Goal: Task Accomplishment & Management: Manage account settings

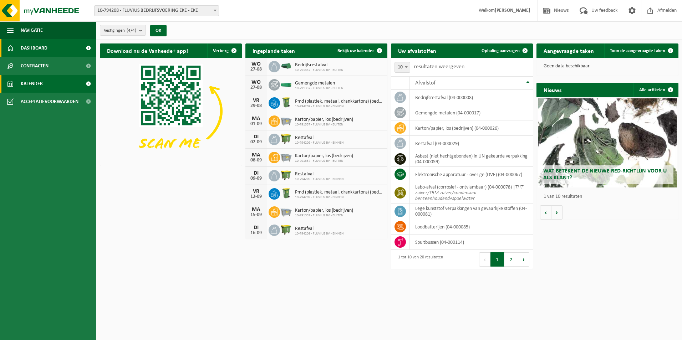
click at [59, 82] on link "Kalender" at bounding box center [48, 84] width 96 height 18
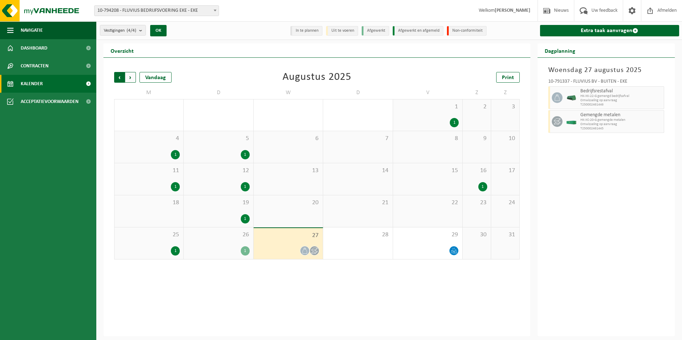
click at [131, 76] on span "Volgende" at bounding box center [130, 77] width 11 height 11
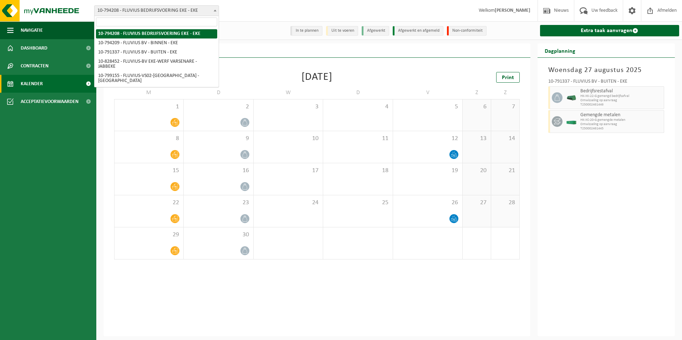
click at [216, 10] on b at bounding box center [215, 11] width 3 height 2
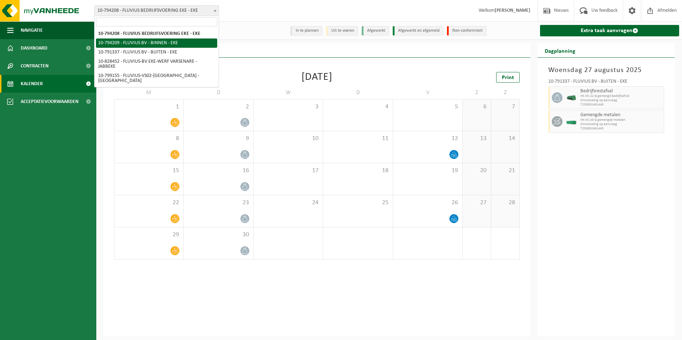
select select "30991"
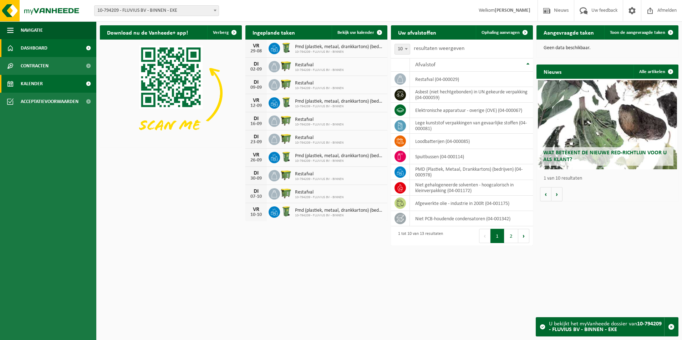
click at [57, 85] on link "Kalender" at bounding box center [48, 84] width 96 height 18
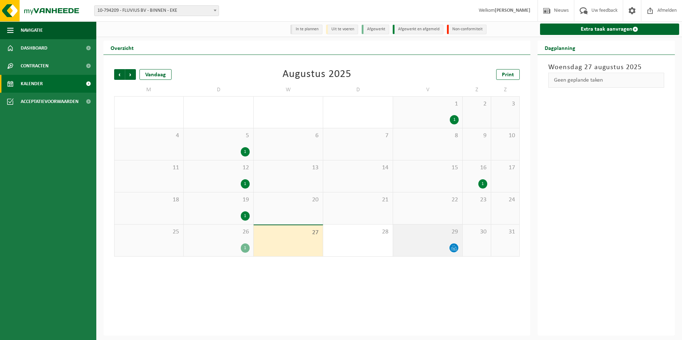
click at [435, 241] on div "29" at bounding box center [427, 241] width 69 height 32
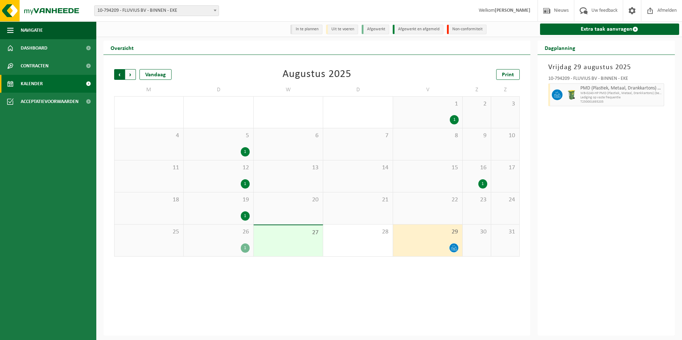
click at [130, 74] on span "Volgende" at bounding box center [130, 74] width 11 height 11
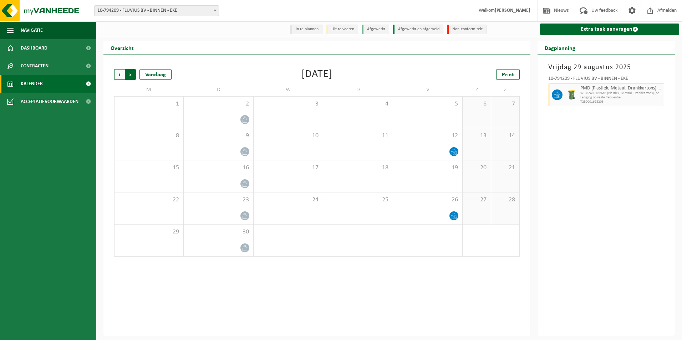
click at [118, 72] on span "Vorige" at bounding box center [119, 74] width 11 height 11
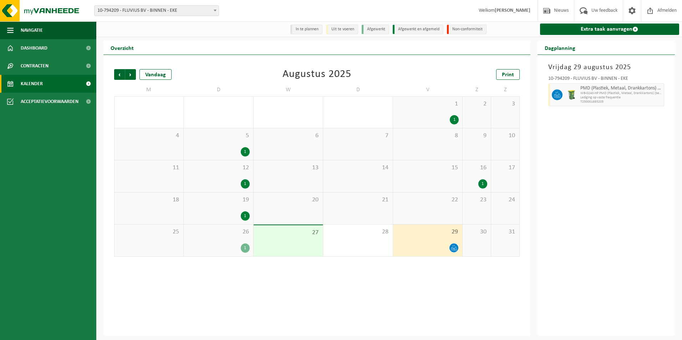
drag, startPoint x: 58, startPoint y: 0, endPoint x: 53, endPoint y: 164, distance: 163.7
click at [53, 164] on ul "Navigatie Nieuws Uw feedback Afmelden Dashboard Contracten Actieve contracten H…" at bounding box center [48, 180] width 96 height 319
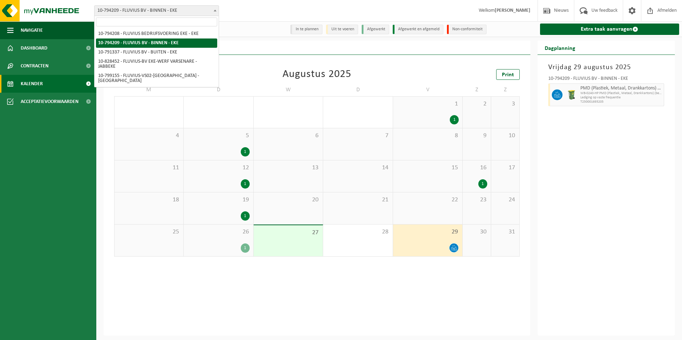
click at [215, 11] on b at bounding box center [215, 11] width 3 height 2
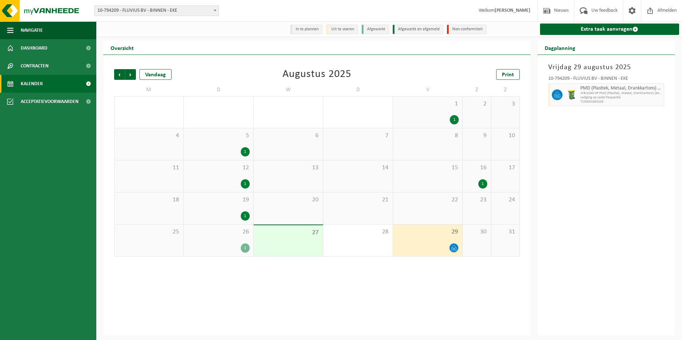
click at [434, 245] on div at bounding box center [427, 248] width 62 height 10
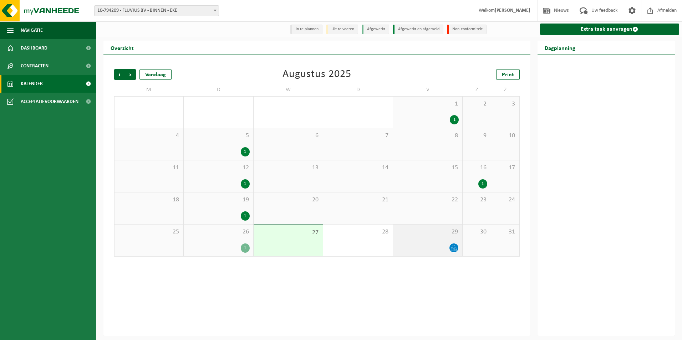
click at [434, 245] on div at bounding box center [427, 248] width 62 height 10
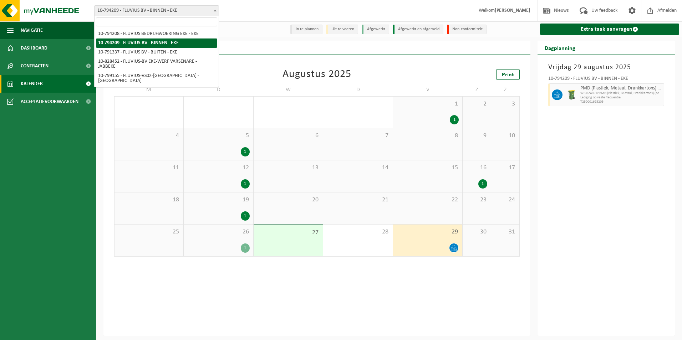
click at [215, 10] on b at bounding box center [215, 11] width 3 height 2
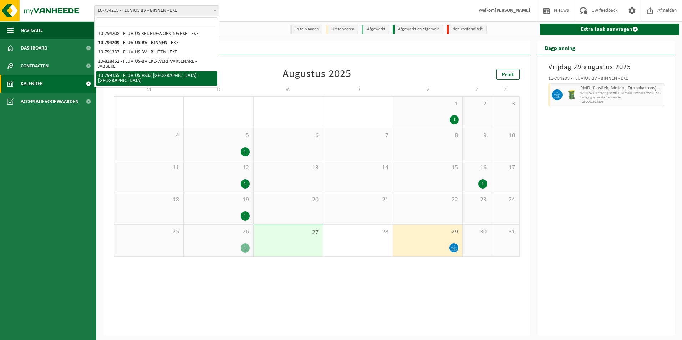
select select "33193"
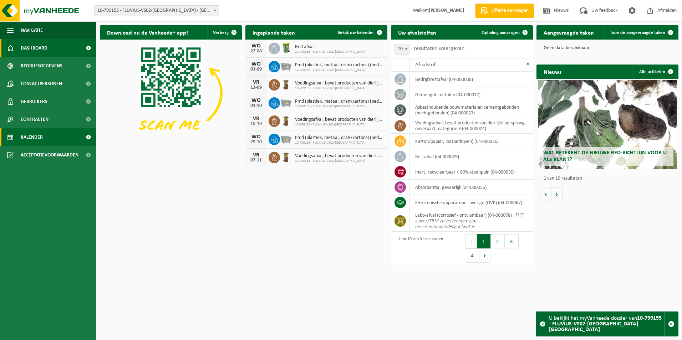
click at [58, 136] on link "Kalender" at bounding box center [48, 137] width 96 height 18
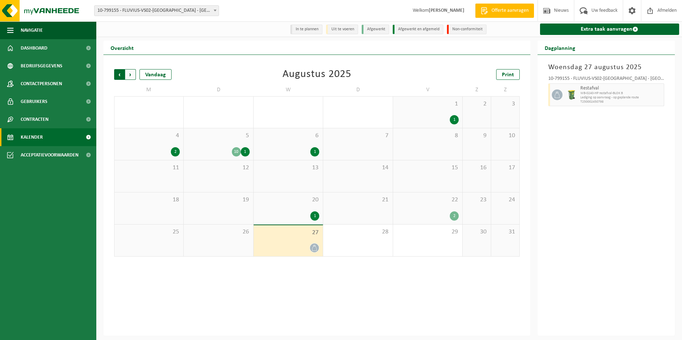
click at [130, 74] on span "Volgende" at bounding box center [130, 74] width 11 height 11
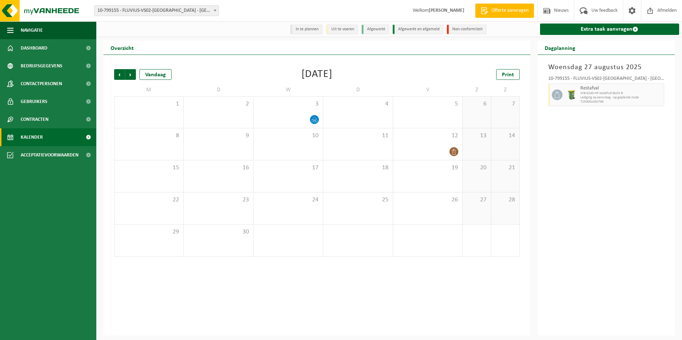
click at [58, 136] on link "Kalender" at bounding box center [48, 137] width 96 height 18
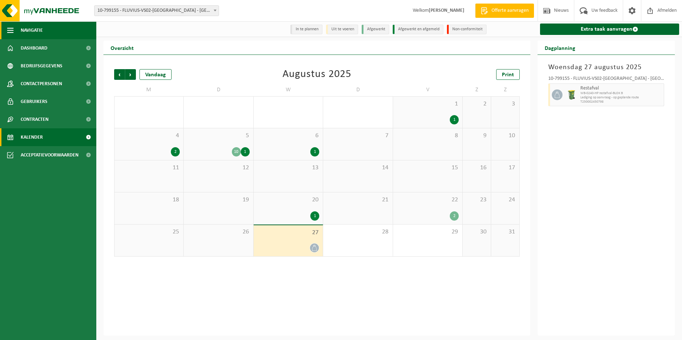
click at [65, 31] on button "Navigatie" at bounding box center [48, 30] width 96 height 18
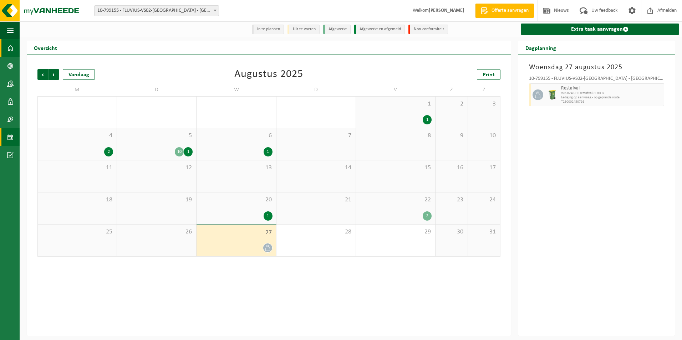
click at [12, 48] on span at bounding box center [10, 48] width 6 height 18
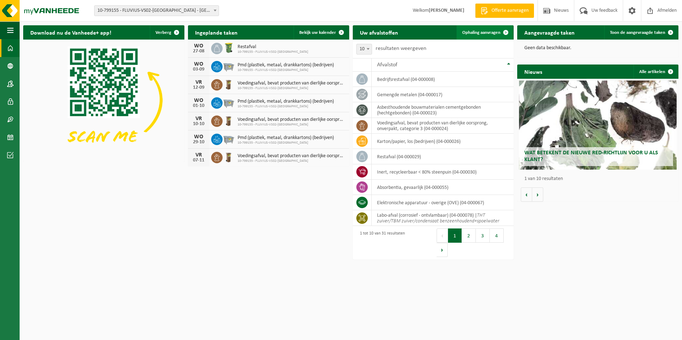
click at [491, 32] on span "Ophaling aanvragen" at bounding box center [481, 32] width 38 height 5
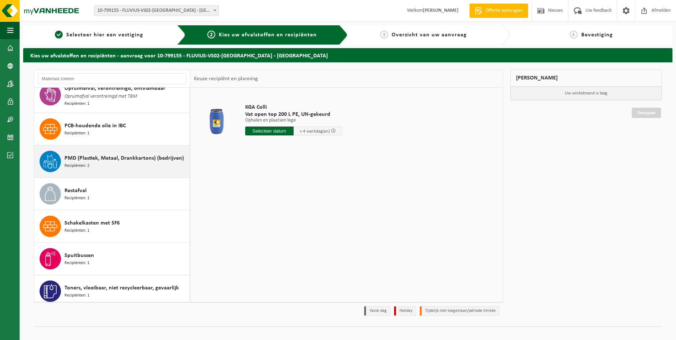
scroll to position [713, 0]
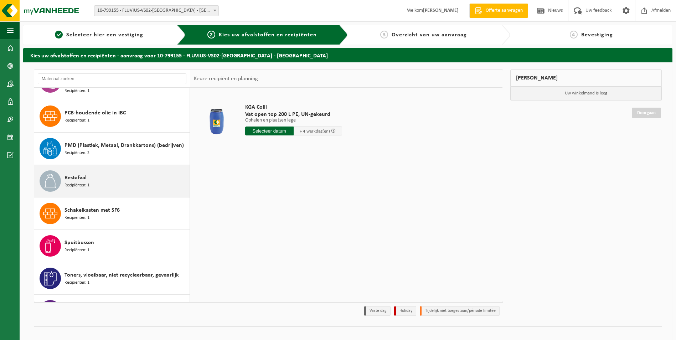
click at [98, 183] on div "Restafval Recipiënten: 1" at bounding box center [126, 180] width 123 height 21
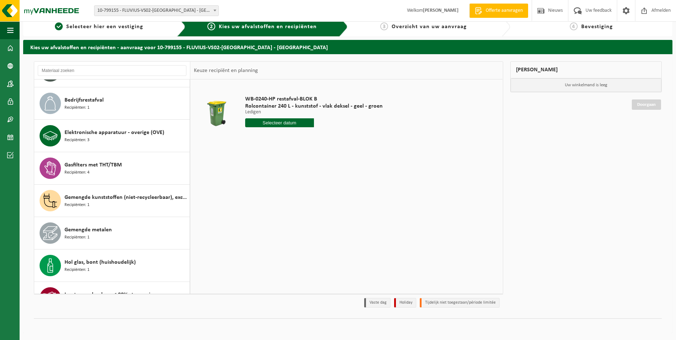
scroll to position [86, 0]
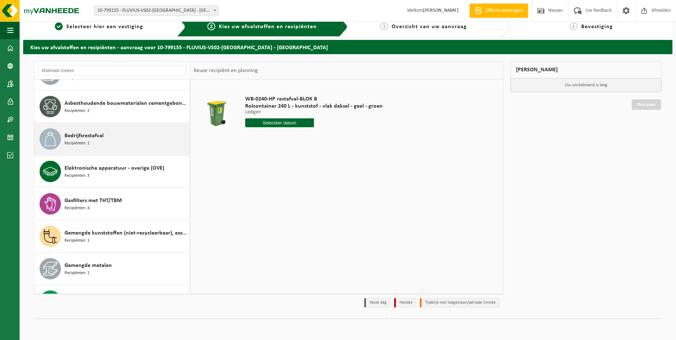
click at [104, 143] on div "Bedrijfsrestafval Recipiënten: 1" at bounding box center [126, 138] width 123 height 21
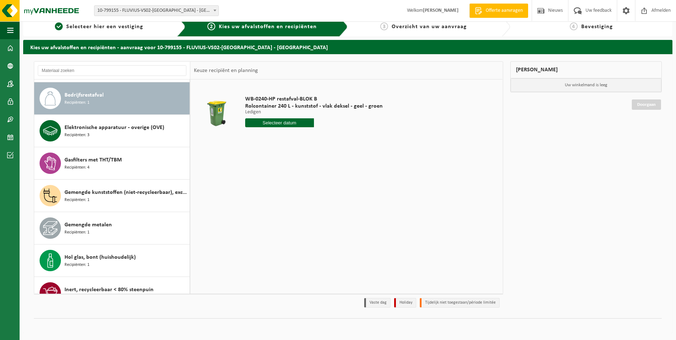
scroll to position [130, 0]
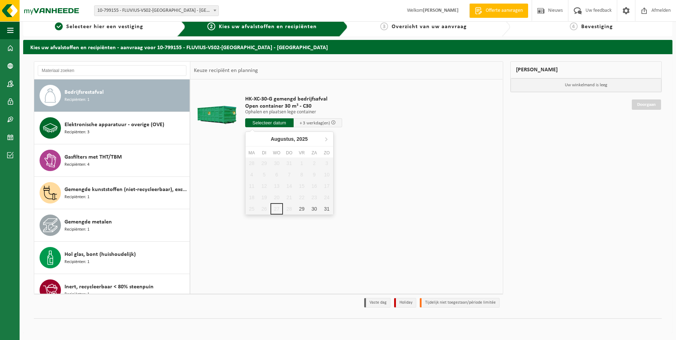
click at [268, 124] on input "text" at bounding box center [269, 122] width 48 height 9
click at [302, 210] on div "29" at bounding box center [302, 208] width 12 height 11
type input "Van 2025-08-29"
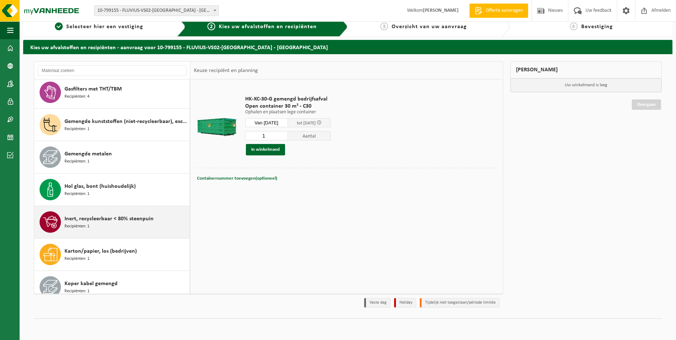
scroll to position [214, 0]
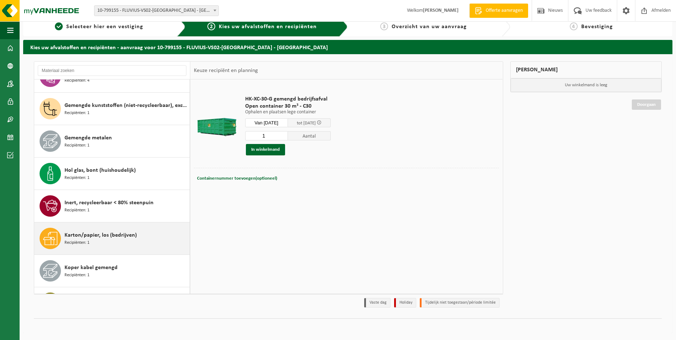
click at [101, 231] on span "Karton/papier, los (bedrijven)" at bounding box center [101, 235] width 72 height 9
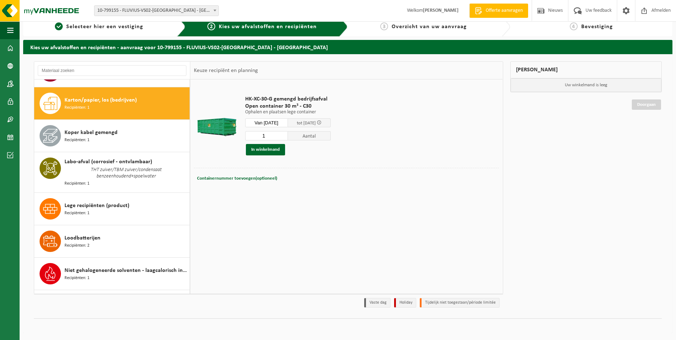
scroll to position [357, 0]
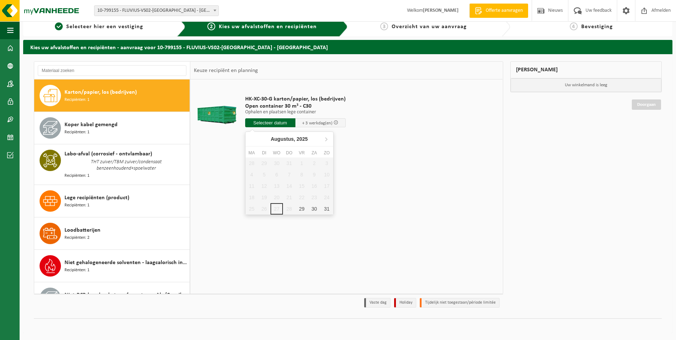
click at [271, 124] on input "text" at bounding box center [270, 122] width 50 height 9
click at [301, 210] on div "29" at bounding box center [302, 208] width 12 height 11
type input "Van 2025-08-29"
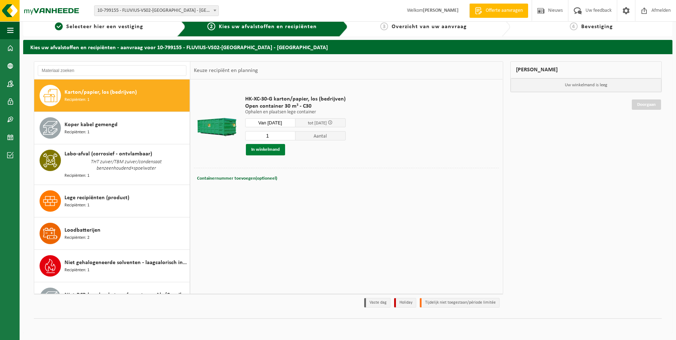
click at [269, 151] on button "In winkelmand" at bounding box center [265, 149] width 39 height 11
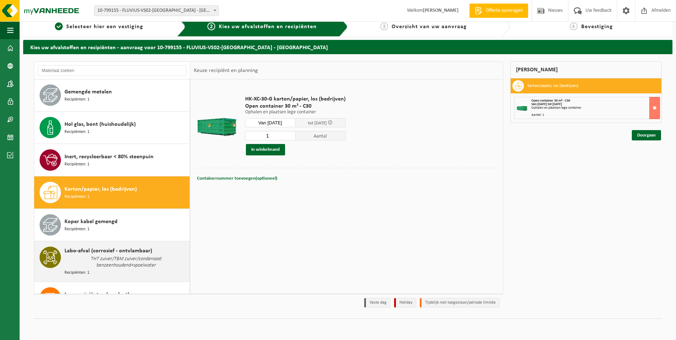
scroll to position [250, 0]
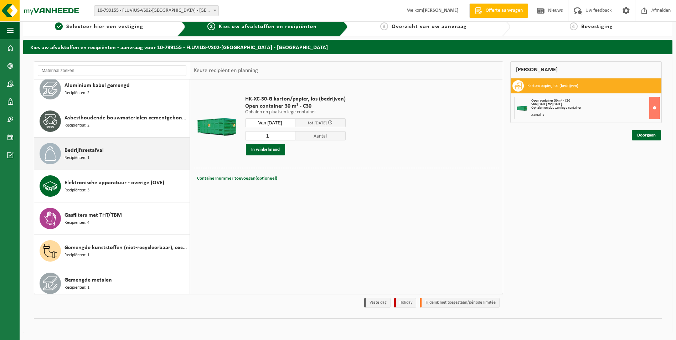
click at [114, 154] on div "Bedrijfsrestafval Recipiënten: 1" at bounding box center [126, 153] width 123 height 21
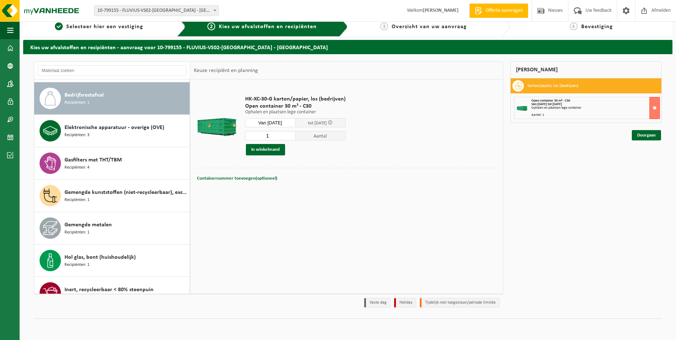
scroll to position [130, 0]
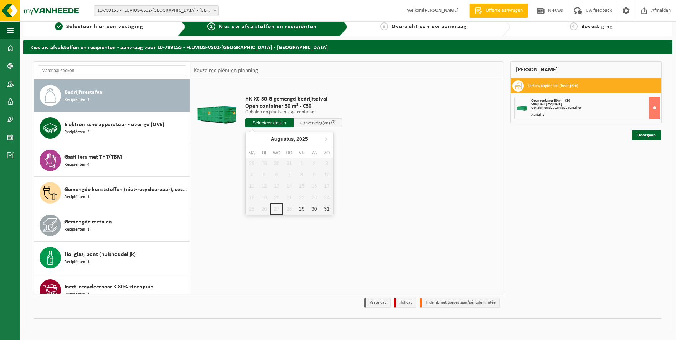
click at [270, 125] on input "text" at bounding box center [269, 122] width 48 height 9
click at [299, 212] on div "29" at bounding box center [302, 208] width 12 height 11
type input "Van 2025-08-29"
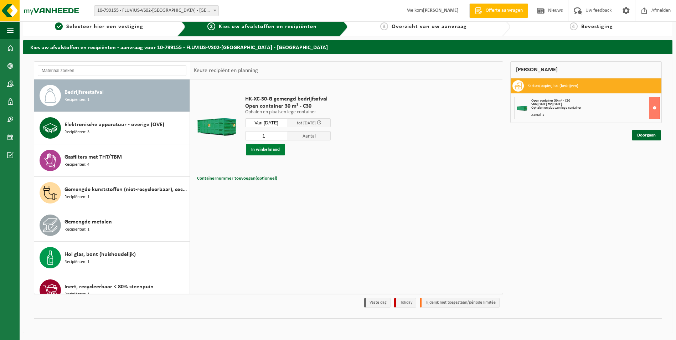
click at [263, 151] on button "In winkelmand" at bounding box center [265, 149] width 39 height 11
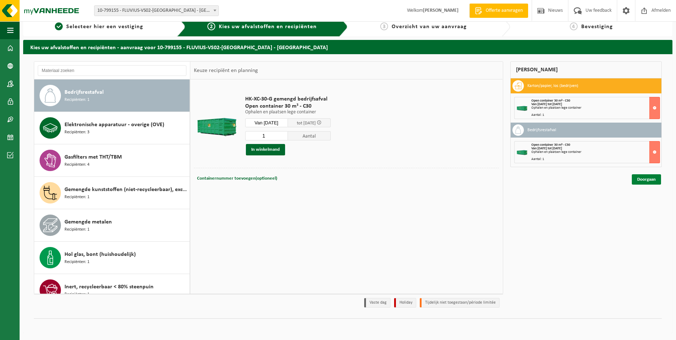
click at [649, 180] on link "Doorgaan" at bounding box center [646, 179] width 29 height 10
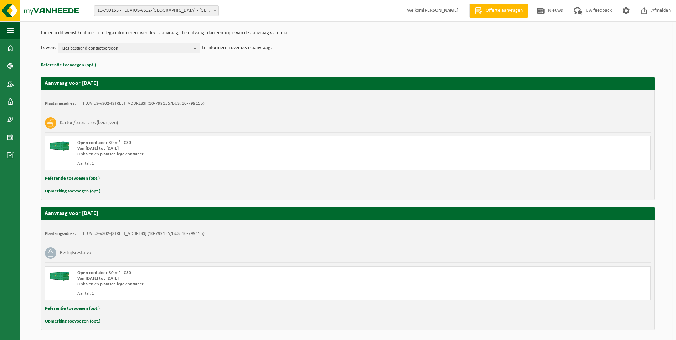
scroll to position [96, 0]
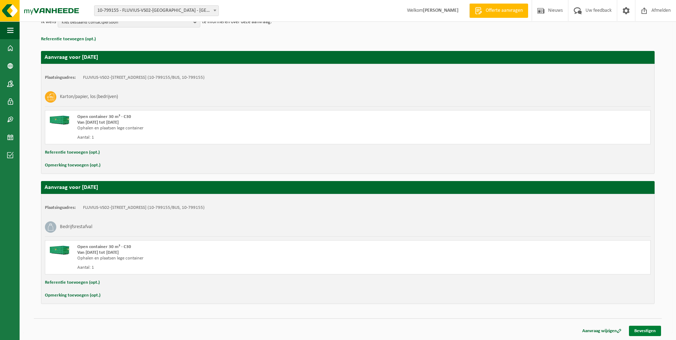
click at [650, 329] on link "Bevestigen" at bounding box center [645, 331] width 32 height 10
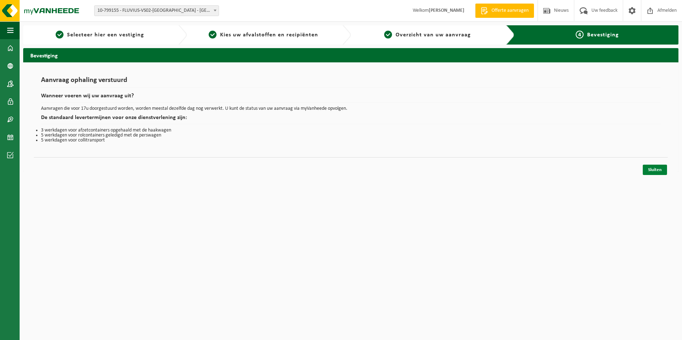
click at [655, 169] on link "Sluiten" at bounding box center [654, 170] width 24 height 10
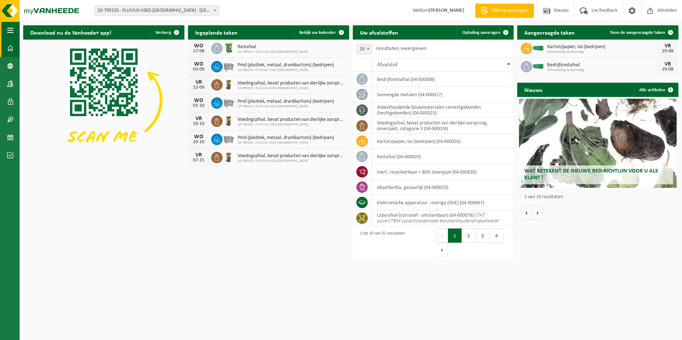
click at [11, 30] on span "button" at bounding box center [10, 30] width 6 height 18
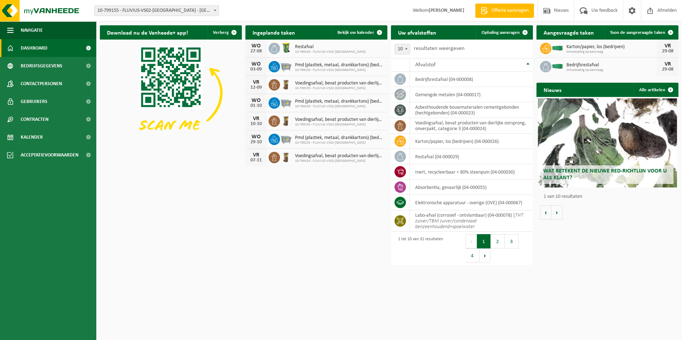
click at [10, 51] on span at bounding box center [10, 48] width 6 height 18
click at [42, 138] on span "Kalender" at bounding box center [32, 137] width 22 height 18
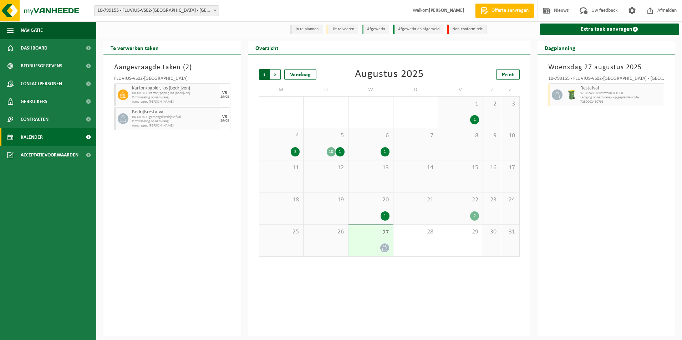
click at [274, 77] on span "Volgende" at bounding box center [275, 74] width 11 height 11
